Goal: Information Seeking & Learning: Find specific page/section

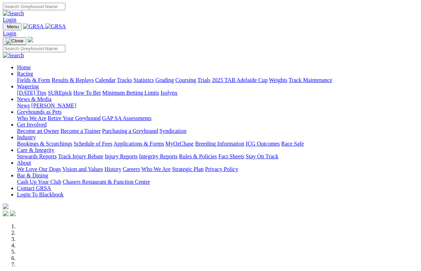
click at [36, 134] on link "Industry" at bounding box center [26, 137] width 19 height 6
click at [54, 147] on link "Care & Integrity" at bounding box center [35, 150] width 37 height 6
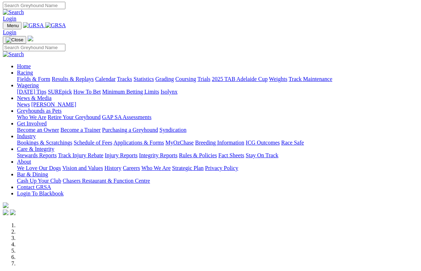
click at [40, 152] on link "Stewards Reports" at bounding box center [37, 155] width 40 height 6
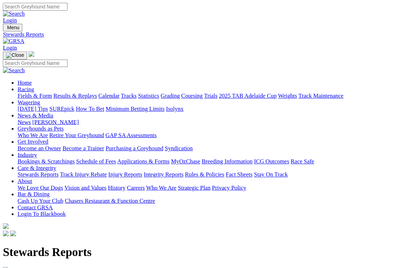
scroll to position [1, 0]
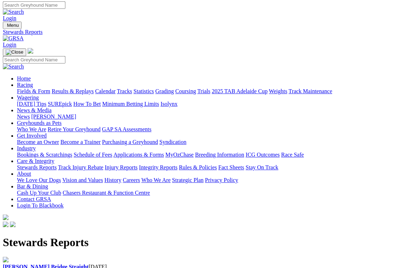
click at [48, 259] on b "[PERSON_NAME] Bridge Straight" at bounding box center [46, 267] width 86 height 6
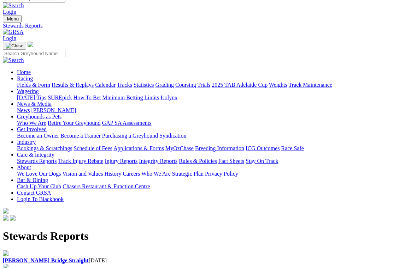
scroll to position [8, 0]
click at [177, 158] on link "Integrity Reports" at bounding box center [158, 161] width 38 height 6
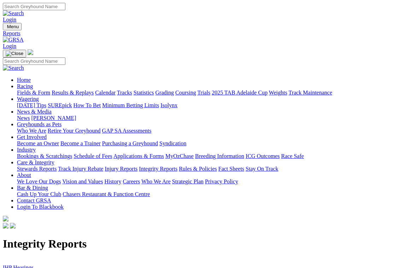
scroll to position [1, 0]
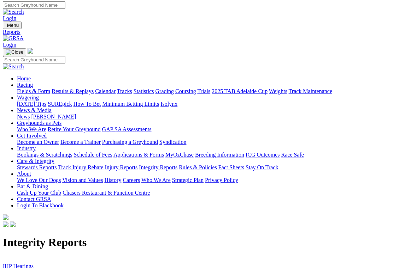
click at [26, 263] on link "IHP Hearings" at bounding box center [18, 266] width 31 height 6
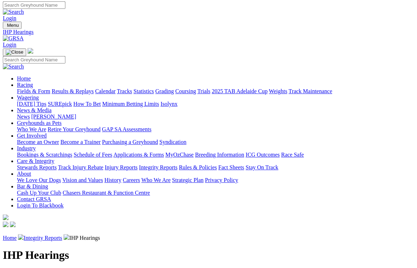
scroll to position [43, 0]
